Goal: Check status: Check status

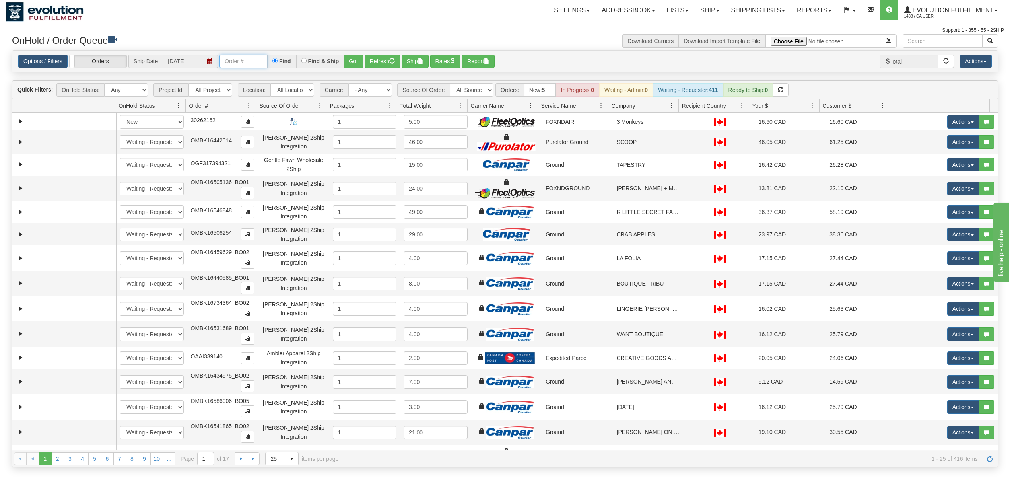
click at [229, 59] on input "text" at bounding box center [243, 61] width 48 height 14
type input "OTOFRW1128-1"
click at [353, 65] on button "Go!" at bounding box center [353, 61] width 19 height 14
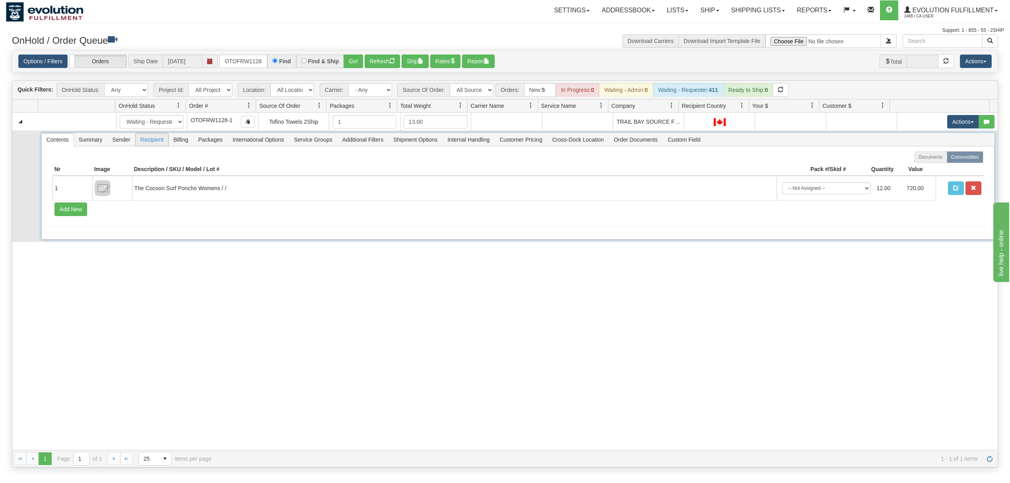
click at [182, 144] on span "Billing" at bounding box center [181, 139] width 24 height 13
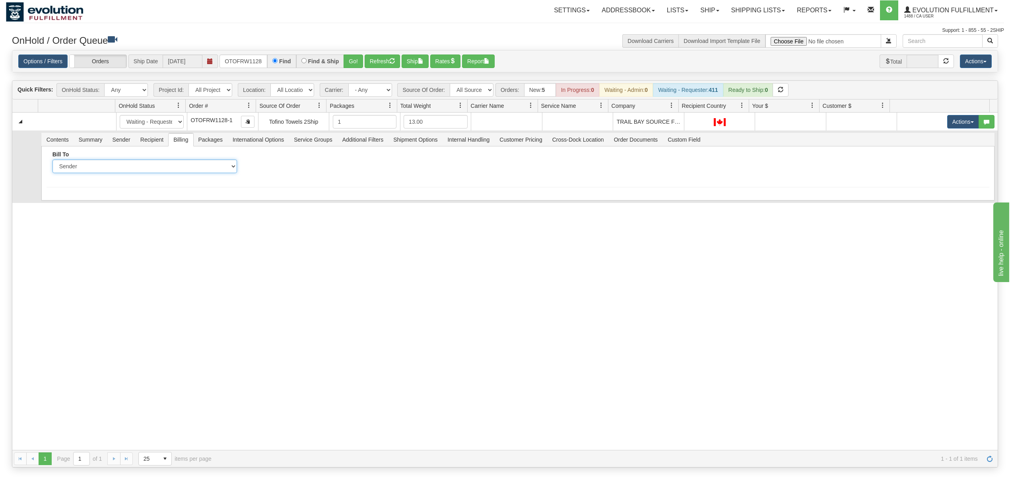
click at [147, 172] on select "Sender Recipient Third Party Collect" at bounding box center [144, 166] width 184 height 14
select select "2"
click at [52, 161] on select "Sender Recipient Third Party Collect" at bounding box center [144, 166] width 184 height 14
click at [289, 168] on input "Account" at bounding box center [341, 166] width 184 height 14
type input "9"
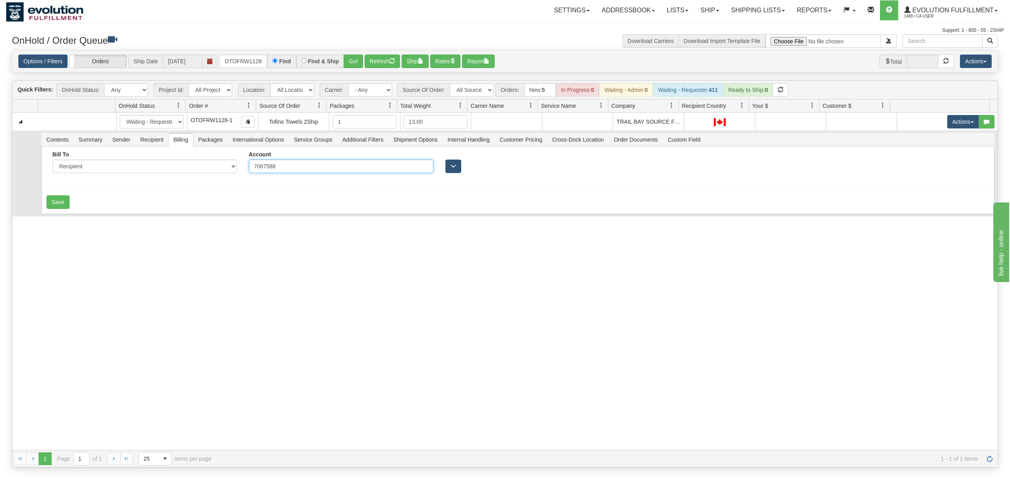
type input "7067588"
drag, startPoint x: 293, startPoint y: 167, endPoint x: 56, endPoint y: 201, distance: 240.1
click at [56, 201] on button "Save" at bounding box center [58, 202] width 23 height 14
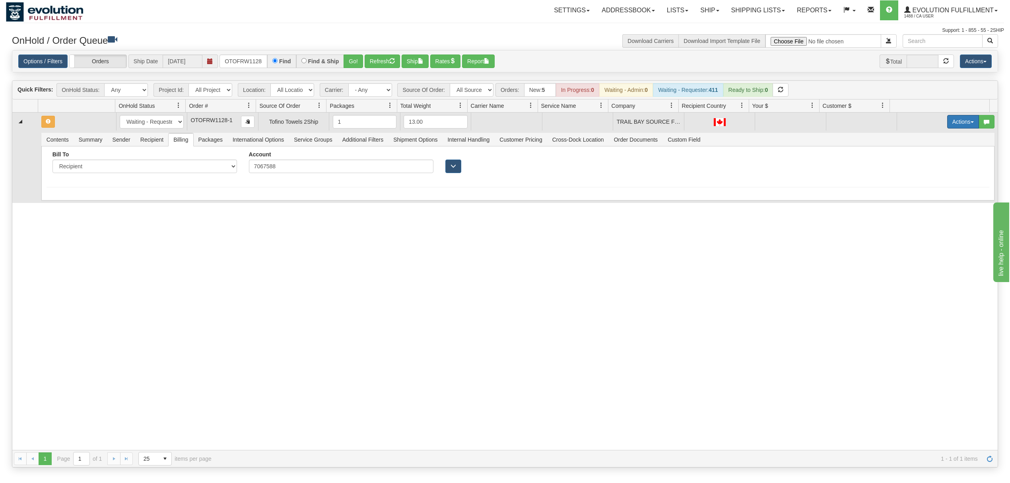
click at [957, 122] on button "Actions" at bounding box center [963, 122] width 32 height 14
click at [928, 161] on span "Rate All Services" at bounding box center [947, 157] width 48 height 6
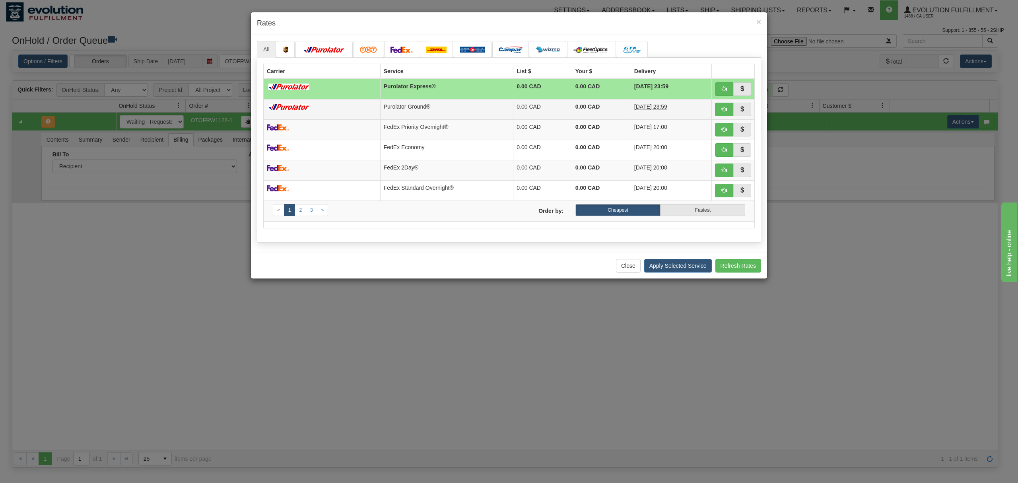
drag, startPoint x: 399, startPoint y: 111, endPoint x: 456, endPoint y: 116, distance: 56.8
click at [399, 111] on td "Purolator Ground®" at bounding box center [446, 109] width 133 height 20
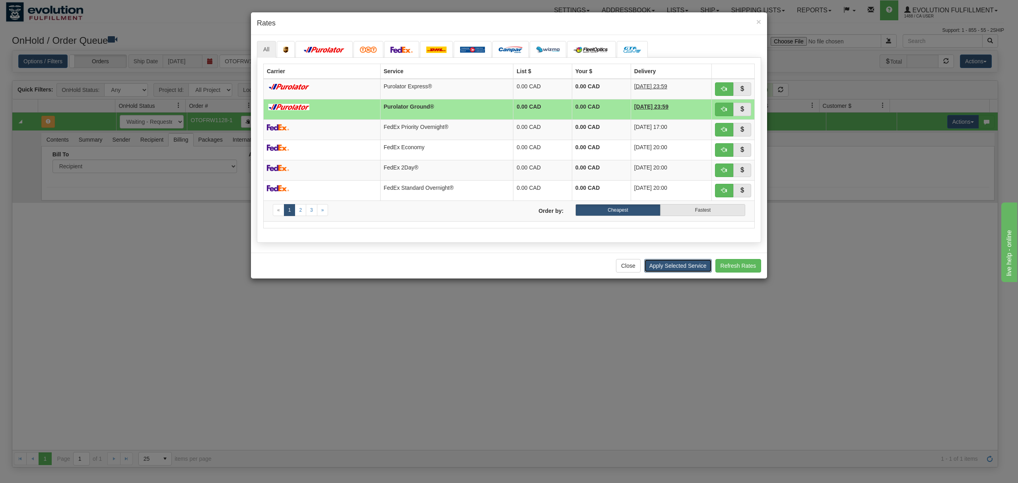
click at [675, 266] on button "Apply Selected Service" at bounding box center [678, 266] width 68 height 14
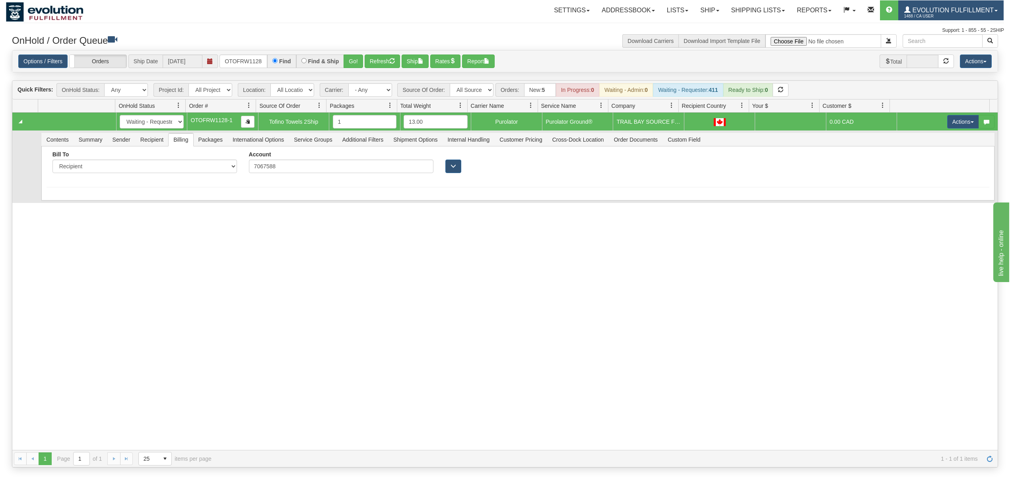
click at [971, 13] on span "Evolution Fulfillment" at bounding box center [951, 10] width 83 height 7
click at [949, 48] on span "LOG OUT" at bounding box center [950, 48] width 25 height 6
